Goal: Information Seeking & Learning: Learn about a topic

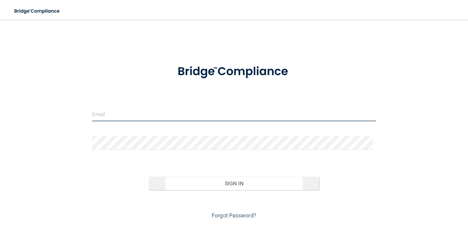
type input "[PERSON_NAME][EMAIL_ADDRESS][DOMAIN_NAME]"
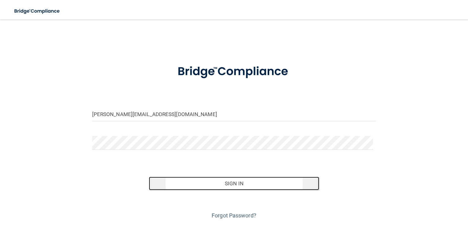
click at [238, 184] on button "Sign In" at bounding box center [234, 183] width 170 height 13
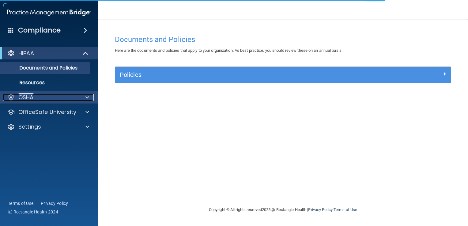
click at [81, 99] on div at bounding box center [86, 97] width 15 height 7
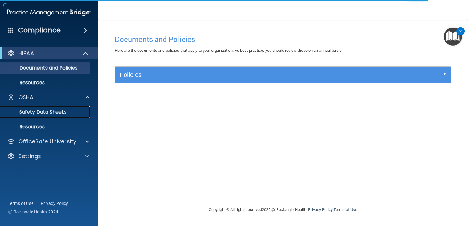
click at [62, 116] on link "Safety Data Sheets" at bounding box center [42, 112] width 97 height 12
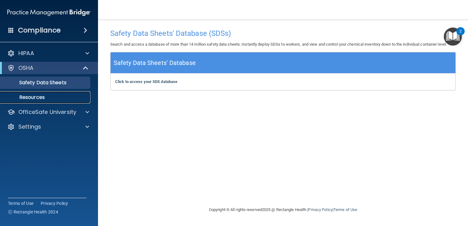
click at [39, 99] on p "Resources" at bounding box center [46, 97] width 84 height 6
click at [449, 36] on img "Open Resource Center, 2 new notifications" at bounding box center [453, 37] width 18 height 18
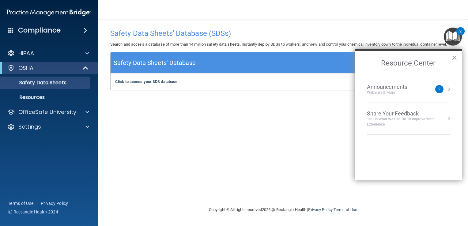
click at [442, 87] on div "2" at bounding box center [439, 89] width 8 height 8
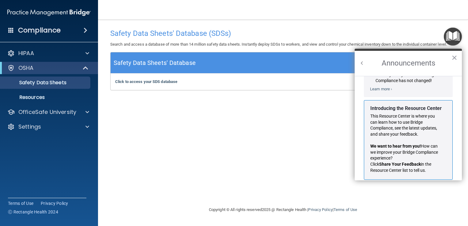
scroll to position [100, 0]
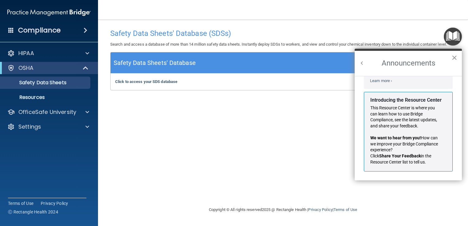
click at [453, 58] on button "×" at bounding box center [455, 58] width 6 height 10
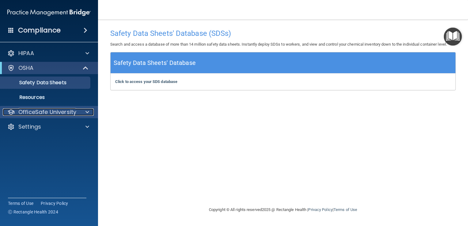
click at [89, 112] on div at bounding box center [86, 111] width 15 height 7
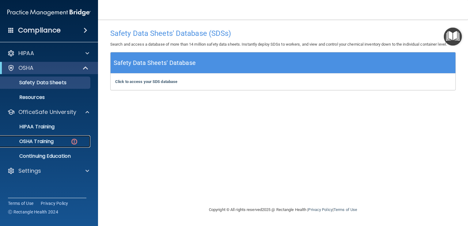
click at [39, 141] on p "OSHA Training" at bounding box center [29, 141] width 50 height 6
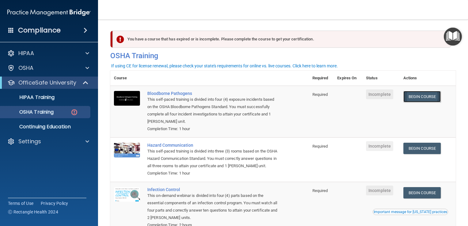
click at [413, 95] on link "Begin Course" at bounding box center [422, 96] width 37 height 11
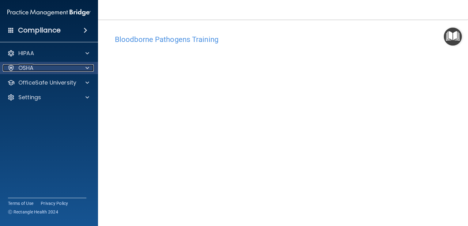
click at [83, 71] on div at bounding box center [86, 67] width 15 height 7
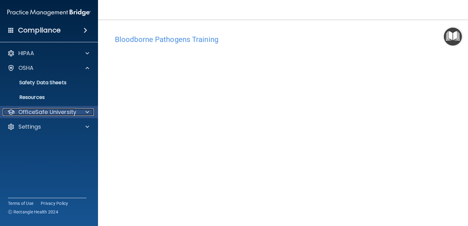
click at [84, 110] on div at bounding box center [86, 111] width 15 height 7
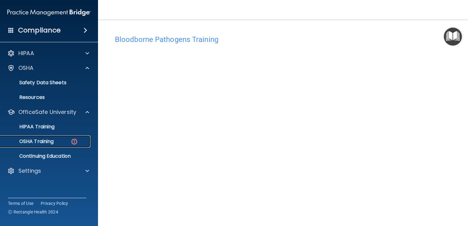
click at [49, 141] on p "OSHA Training" at bounding box center [29, 141] width 50 height 6
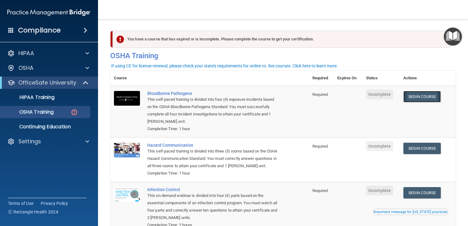
click at [417, 100] on link "Begin Course" at bounding box center [422, 96] width 37 height 11
